Goal: Transaction & Acquisition: Purchase product/service

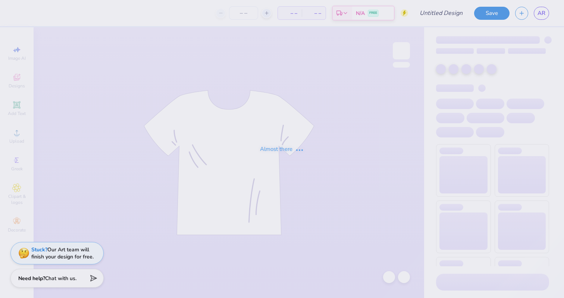
type input "Avery Romann : University of Wisconsin-La Crosse"
type input "24"
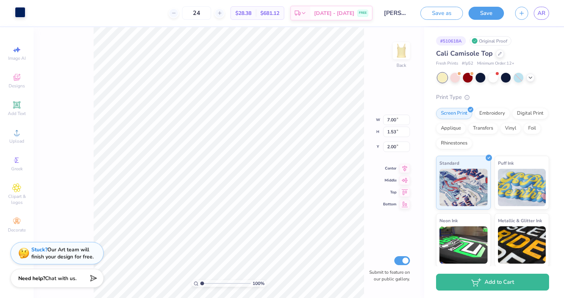
click at [19, 15] on div at bounding box center [20, 12] width 10 height 10
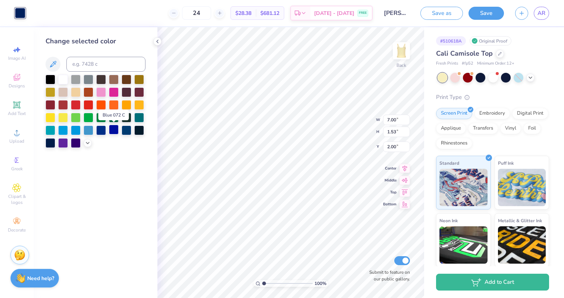
click at [114, 132] on div at bounding box center [114, 130] width 10 height 10
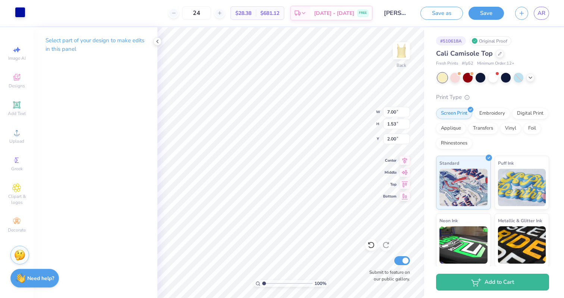
click at [17, 10] on div at bounding box center [20, 12] width 10 height 10
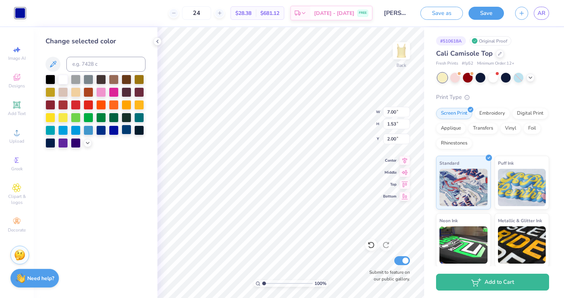
click at [128, 133] on div at bounding box center [127, 130] width 10 height 10
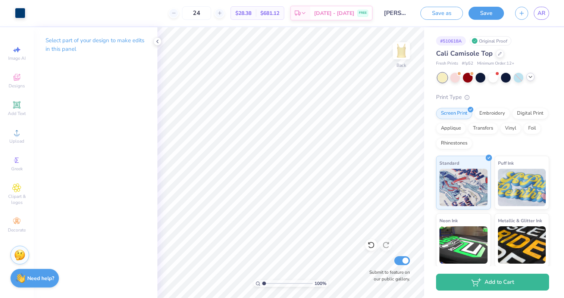
click at [530, 78] on icon at bounding box center [530, 77] width 6 height 6
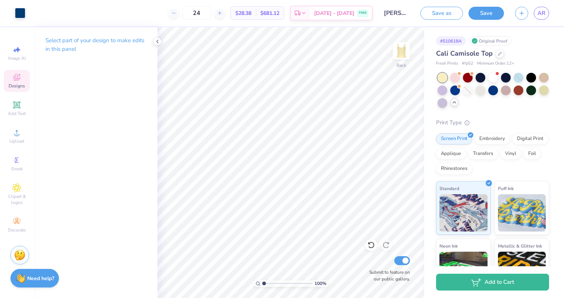
click at [20, 86] on span "Designs" at bounding box center [17, 86] width 16 height 6
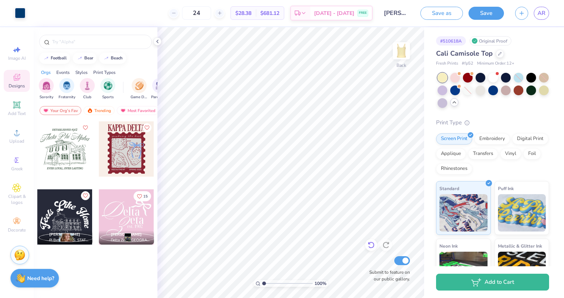
click at [372, 242] on icon at bounding box center [371, 245] width 6 height 7
click at [560, 240] on div "# 510618A Original Proof Cali Camisole Top Fresh Prints # fp52 Minimum Order: 1…" at bounding box center [494, 188] width 140 height 322
click at [501, 57] on div "Cali Camisole Top" at bounding box center [492, 53] width 113 height 10
click at [498, 55] on div at bounding box center [499, 53] width 8 height 8
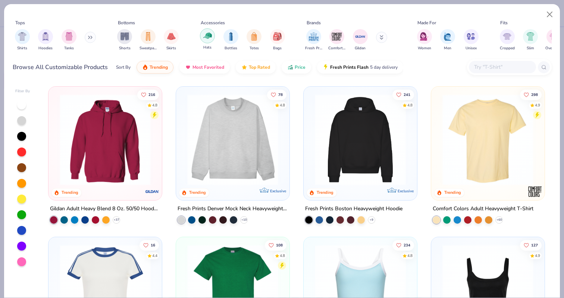
click at [208, 39] on img "filter for Hats" at bounding box center [207, 35] width 9 height 9
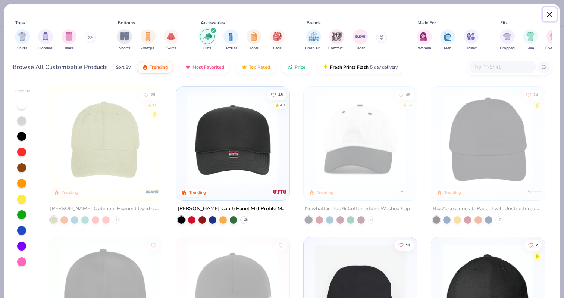
click at [549, 12] on button "Close" at bounding box center [549, 14] width 14 height 14
